Goal: Task Accomplishment & Management: Use online tool/utility

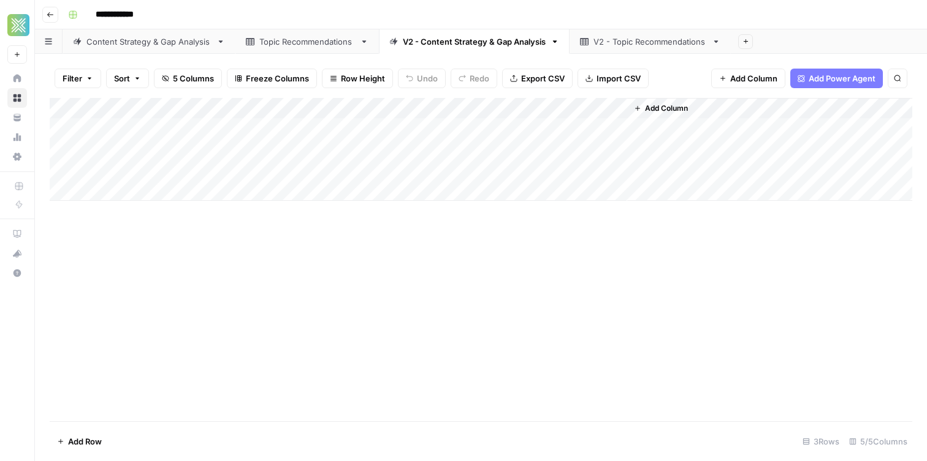
click at [275, 40] on div "Topic Recommendations" at bounding box center [307, 42] width 96 height 12
click at [108, 47] on div "Content Strategy & Gap Analysis" at bounding box center [148, 42] width 125 height 12
click at [318, 46] on div "Topic Recommendations" at bounding box center [307, 42] width 96 height 12
click at [471, 50] on link "V2 - Content Strategy & Gap Analysis" at bounding box center [474, 41] width 191 height 25
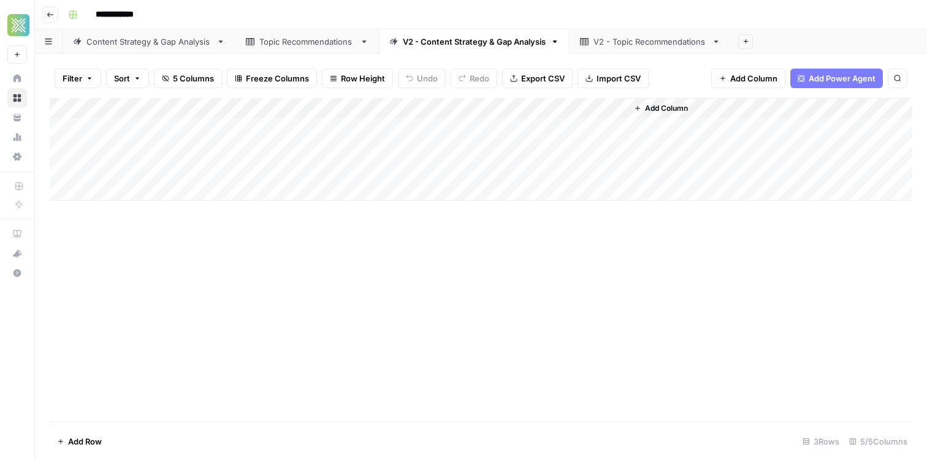
click at [653, 41] on div "V2 - Topic Recommendations" at bounding box center [649, 42] width 113 height 12
click at [483, 41] on div "V2 - Content Strategy & Gap Analysis" at bounding box center [474, 42] width 143 height 12
click at [599, 127] on div "Add Column" at bounding box center [481, 149] width 862 height 103
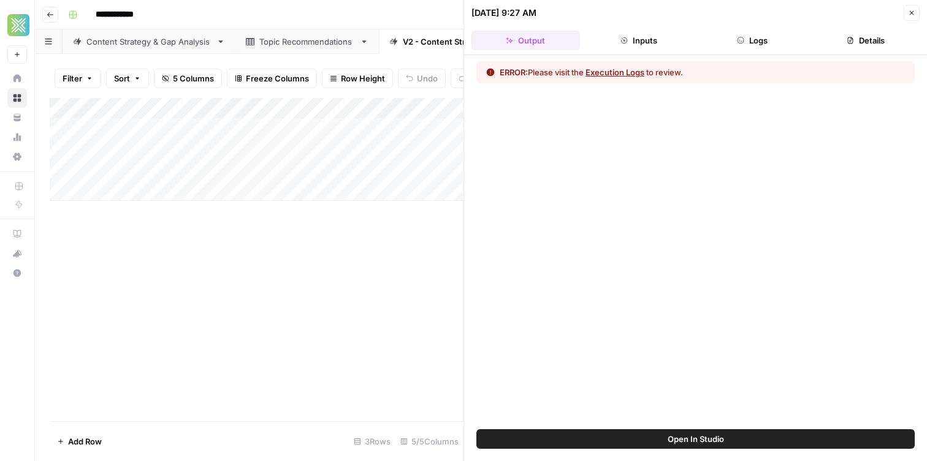
click at [616, 70] on button "Execution Logs" at bounding box center [614, 72] width 59 height 12
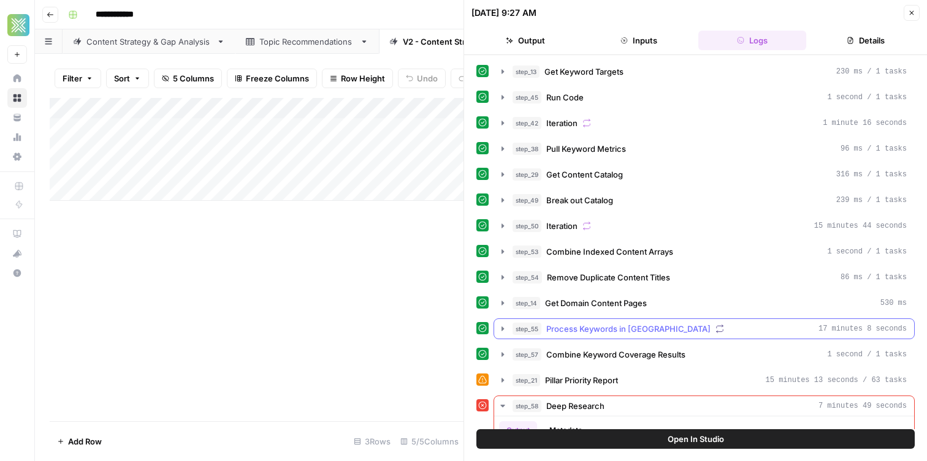
scroll to position [96, 0]
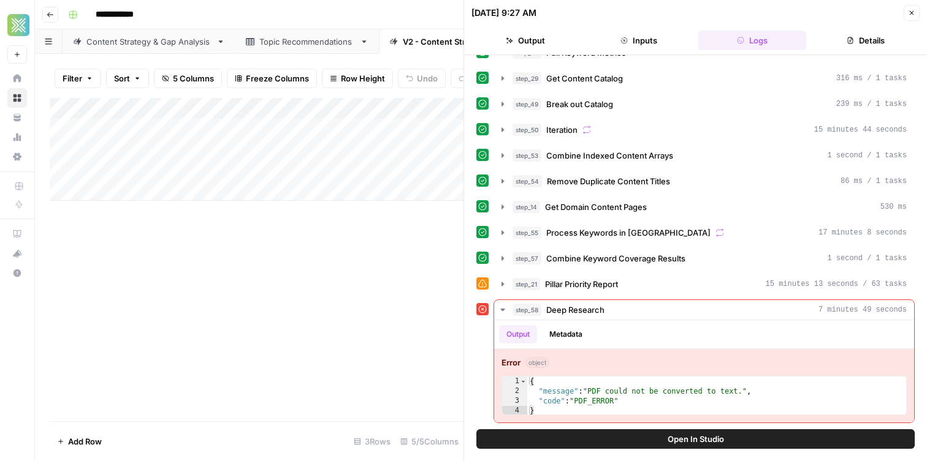
click at [664, 438] on button "Open In Studio" at bounding box center [695, 440] width 438 height 20
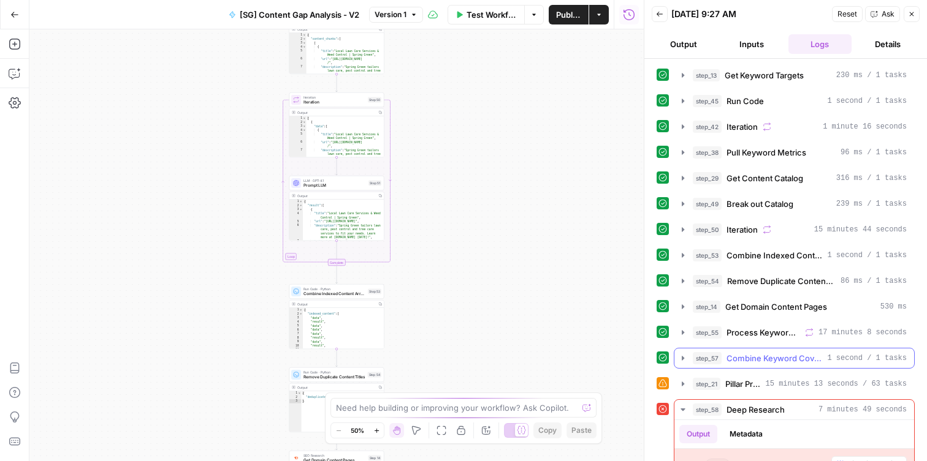
scroll to position [81, 0]
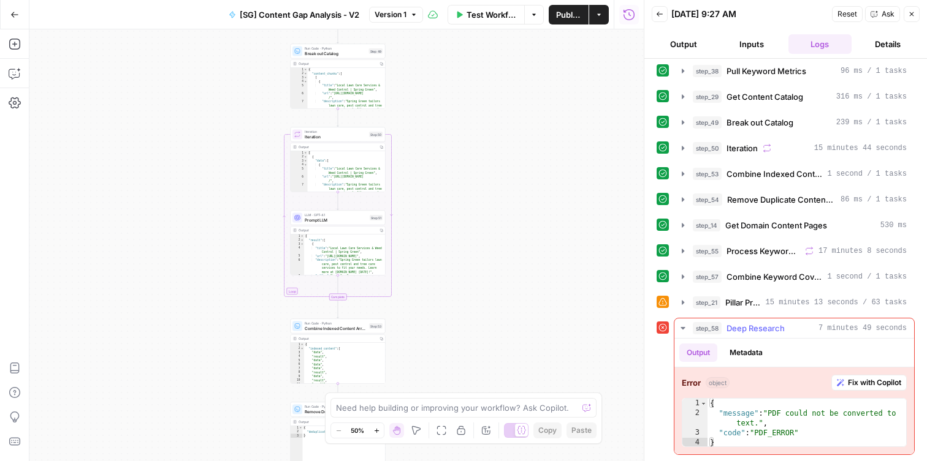
click at [841, 391] on div "Error object Fix with Copilot 1 2 3 4 { "message" : "PDF could not be converted…" at bounding box center [794, 411] width 240 height 87
click at [852, 382] on span "Fix with Copilot" at bounding box center [873, 382] width 53 height 11
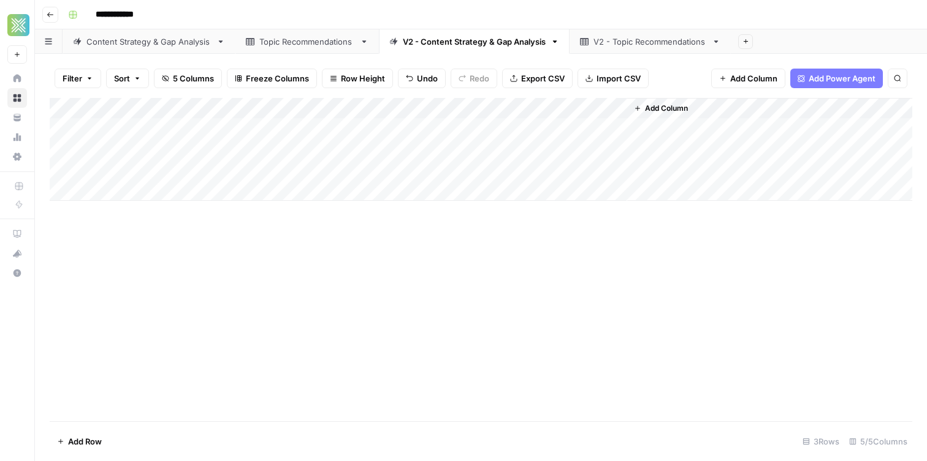
click at [53, 18] on button "Go back" at bounding box center [50, 15] width 16 height 16
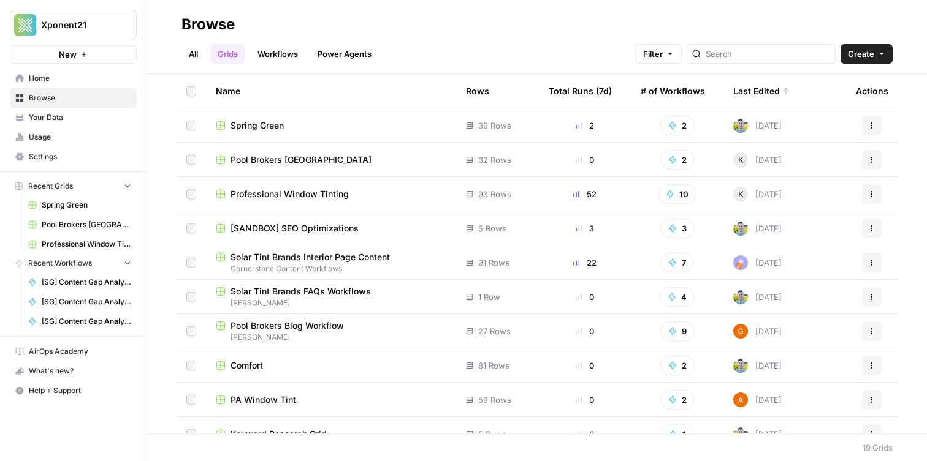
click at [301, 231] on span "[SANDBOX] SEO Optimizations" at bounding box center [294, 228] width 128 height 12
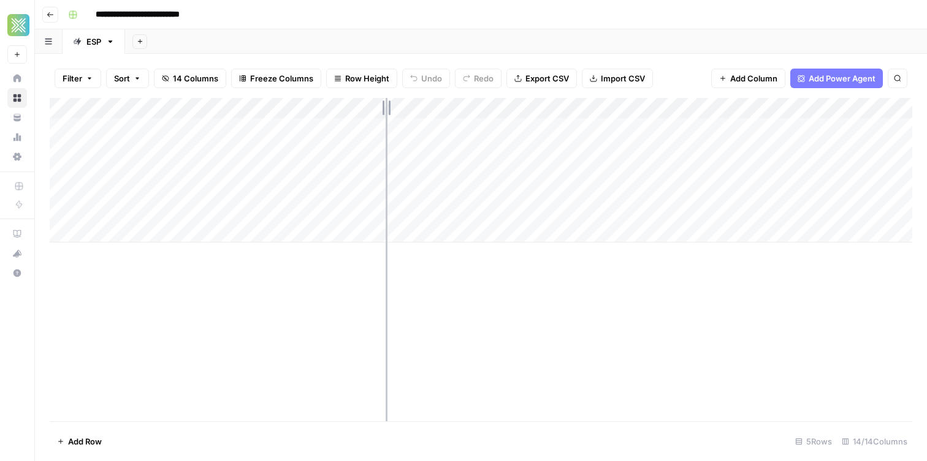
drag, startPoint x: 455, startPoint y: 107, endPoint x: 388, endPoint y: 107, distance: 66.2
click at [386, 108] on div "Add Column" at bounding box center [481, 170] width 862 height 145
click at [410, 50] on div "Add Sheet" at bounding box center [526, 41] width 802 height 25
drag, startPoint x: 386, startPoint y: 107, endPoint x: 433, endPoint y: 104, distance: 46.7
click at [433, 104] on div "Add Column" at bounding box center [481, 170] width 862 height 145
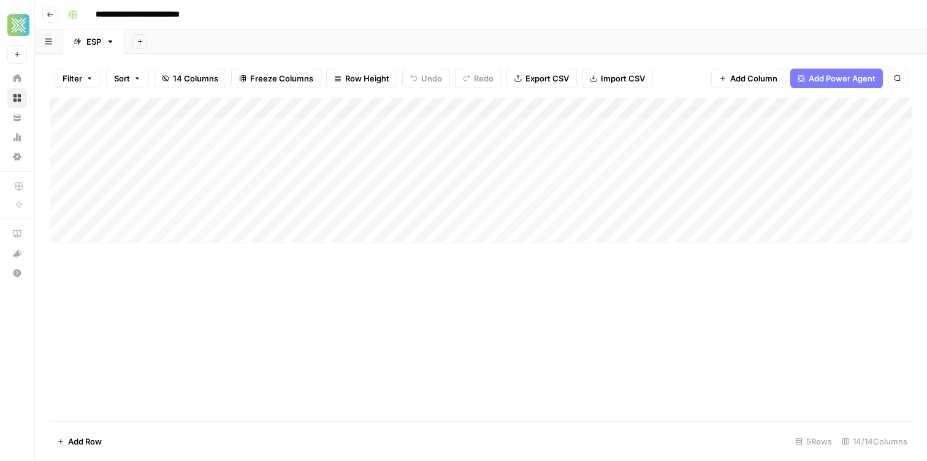
click at [407, 43] on div "Add Sheet" at bounding box center [526, 41] width 802 height 25
click at [797, 131] on div "Add Column" at bounding box center [481, 170] width 862 height 145
click at [816, 127] on div "Add Column" at bounding box center [481, 170] width 862 height 145
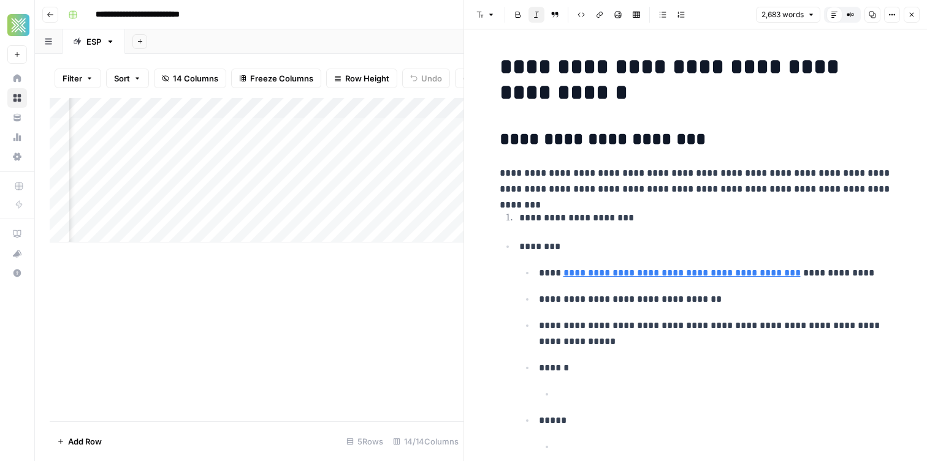
scroll to position [20, 0]
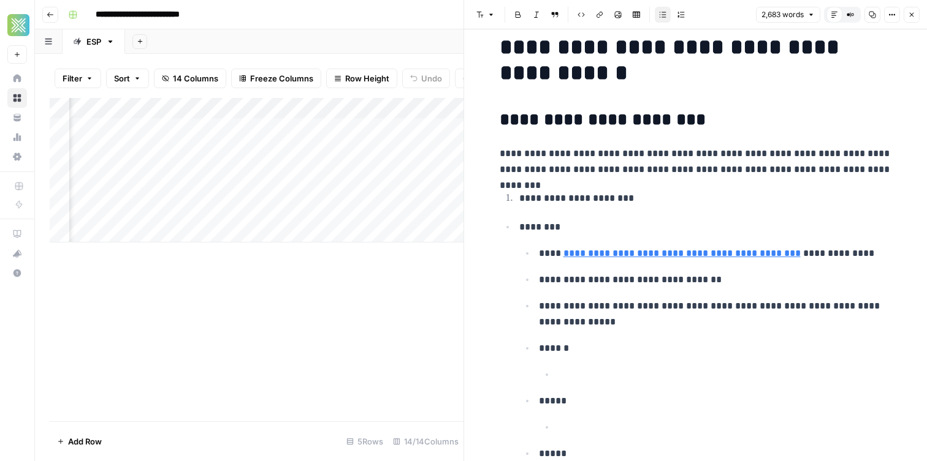
drag, startPoint x: 591, startPoint y: 379, endPoint x: 669, endPoint y: 379, distance: 78.4
click at [672, 380] on p at bounding box center [724, 375] width 333 height 16
drag, startPoint x: 667, startPoint y: 379, endPoint x: 659, endPoint y: 381, distance: 7.6
click at [664, 381] on p at bounding box center [724, 375] width 333 height 16
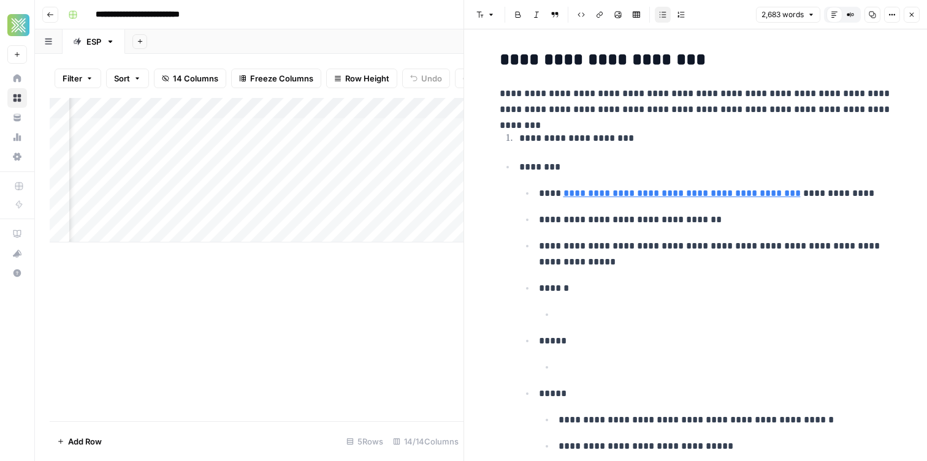
scroll to position [78, 0]
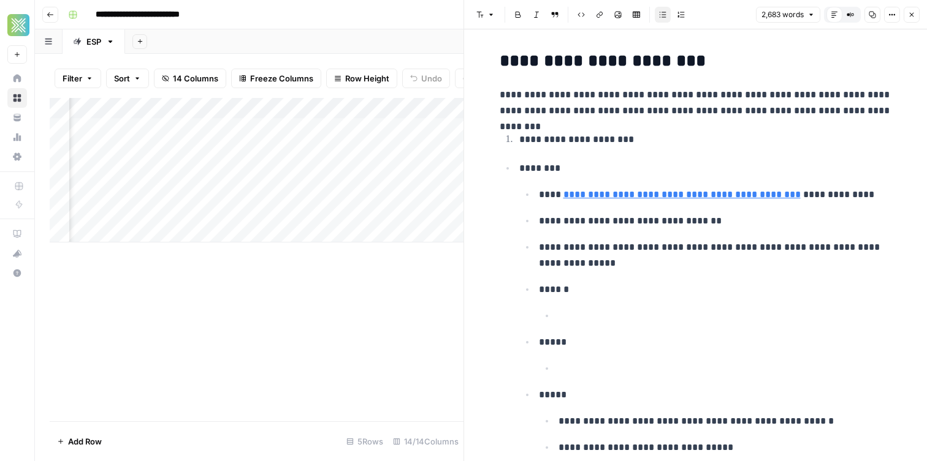
drag, startPoint x: 591, startPoint y: 373, endPoint x: 585, endPoint y: 374, distance: 7.0
click at [591, 374] on p at bounding box center [724, 369] width 333 height 16
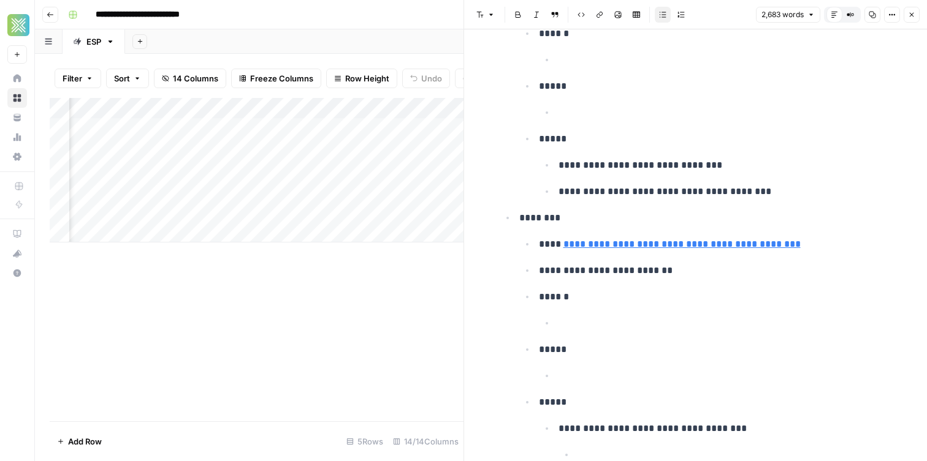
scroll to position [0, 0]
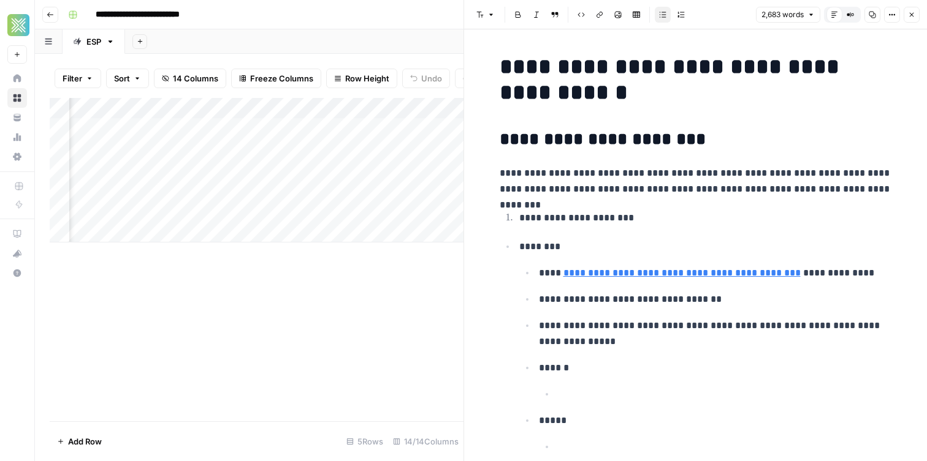
click at [296, 34] on div "Add Sheet" at bounding box center [526, 41] width 802 height 25
drag, startPoint x: 904, startPoint y: 14, endPoint x: 898, endPoint y: 17, distance: 7.4
click at [904, 14] on button "Close" at bounding box center [911, 15] width 16 height 16
